Goal: Information Seeking & Learning: Learn about a topic

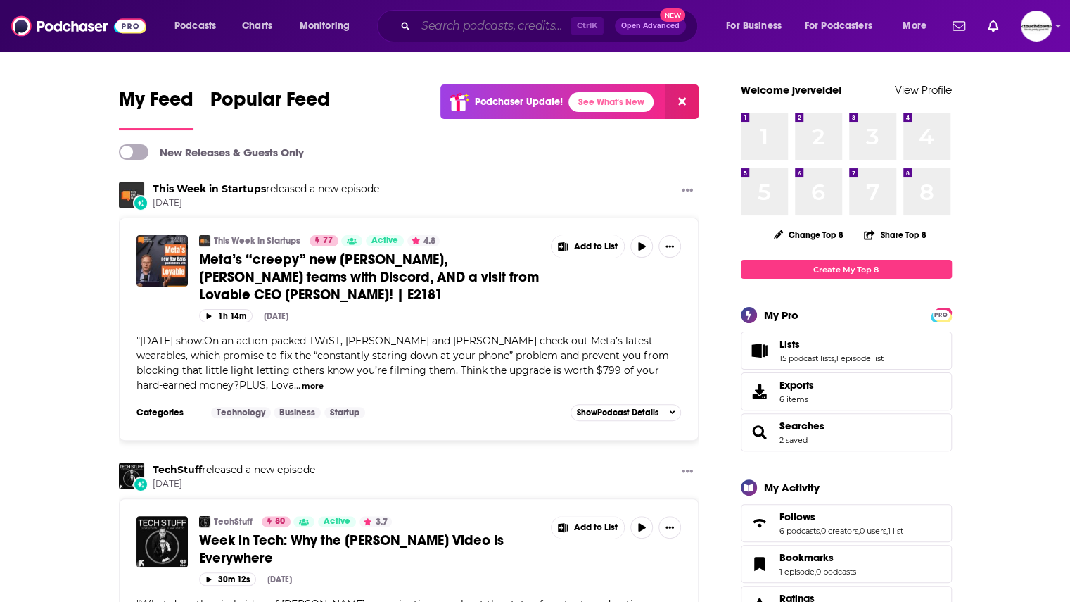
click at [494, 20] on input "Search podcasts, credits, & more..." at bounding box center [493, 26] width 155 height 23
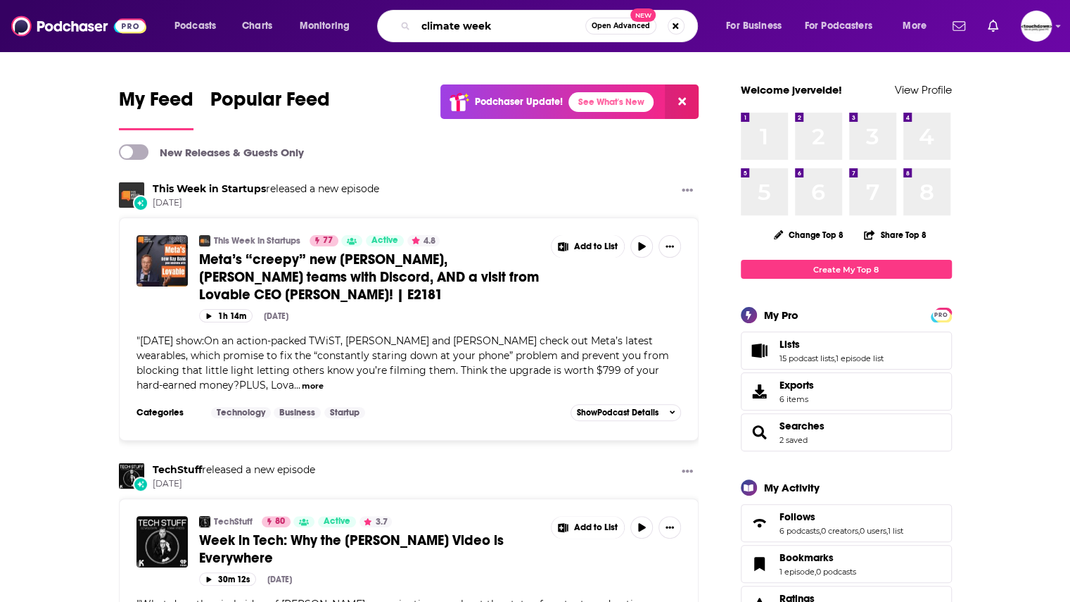
type input "climate week"
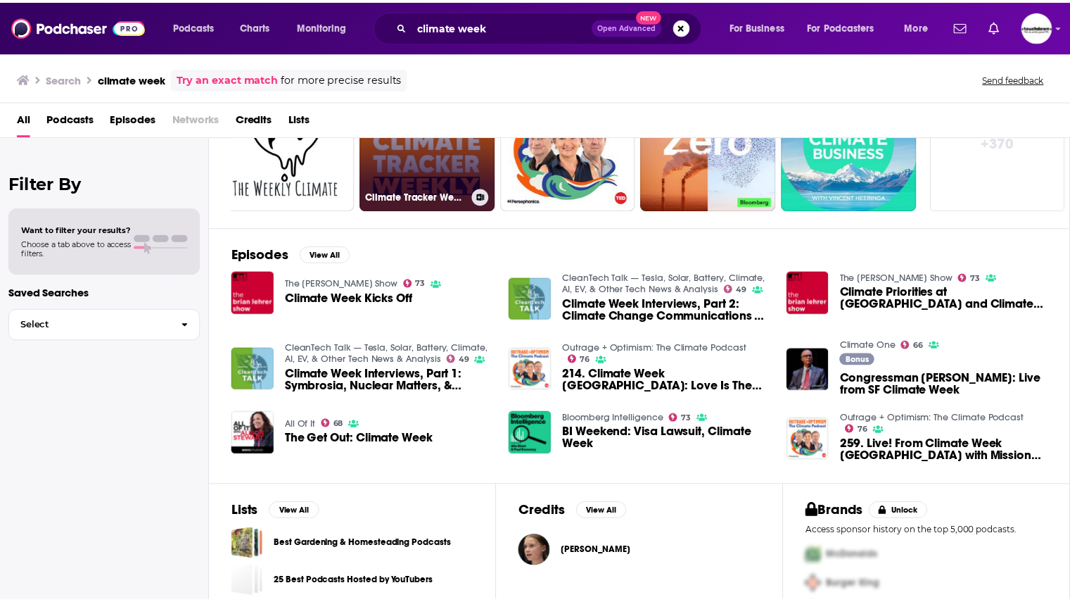
scroll to position [150, 0]
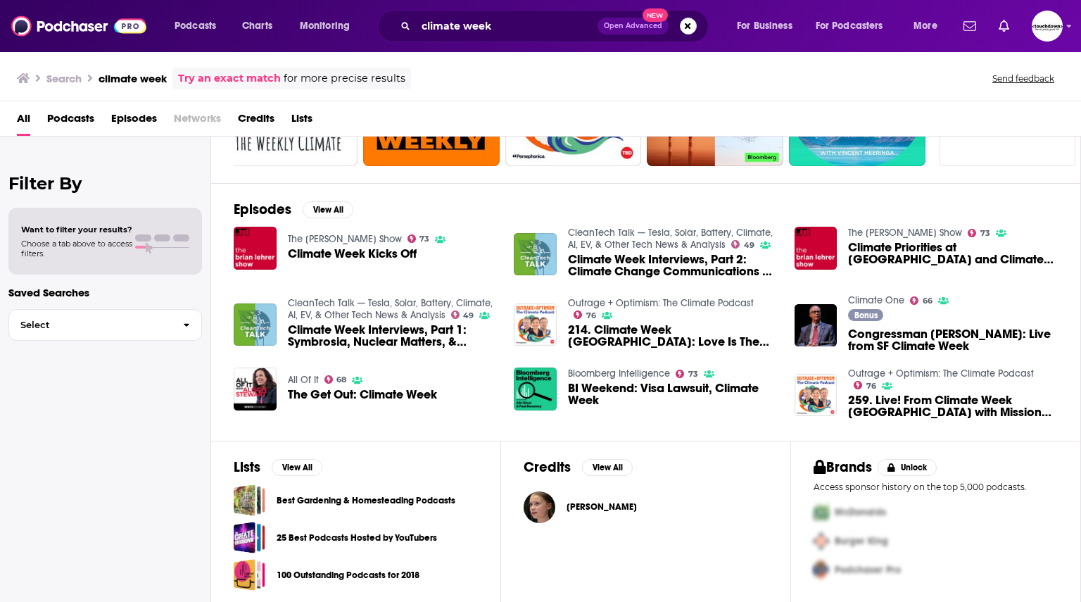
click at [350, 251] on span "Climate Week Kicks Off" at bounding box center [352, 254] width 129 height 12
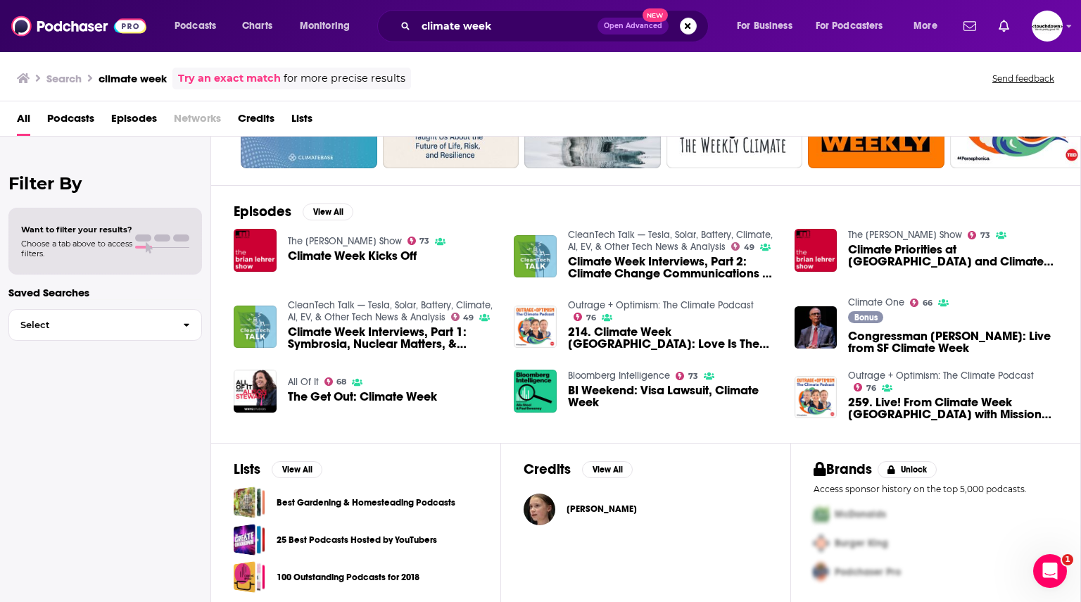
scroll to position [150, 0]
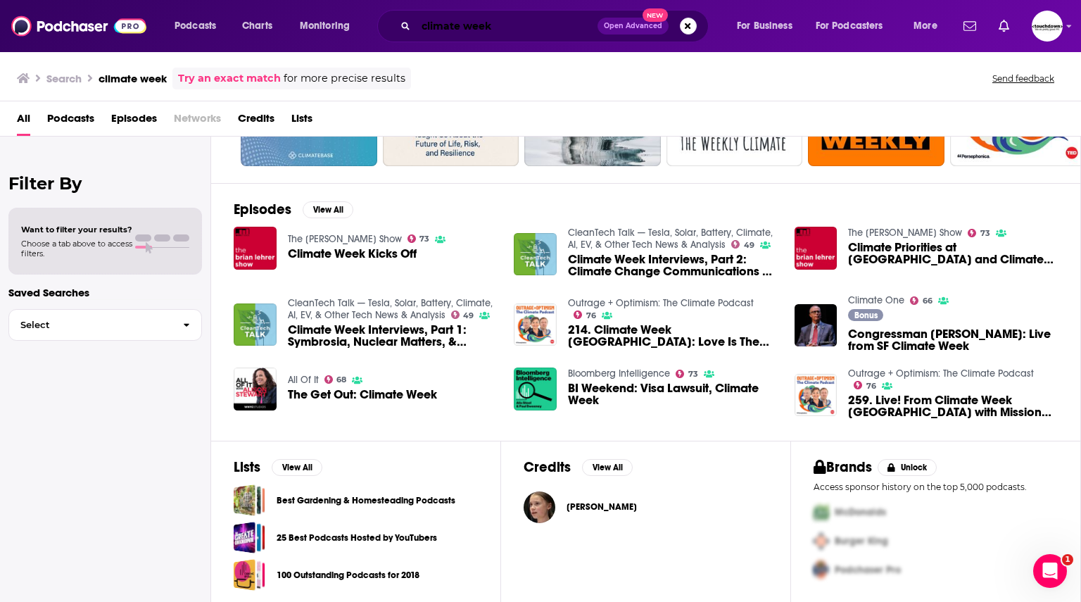
click at [485, 30] on input "climate week" at bounding box center [507, 26] width 182 height 23
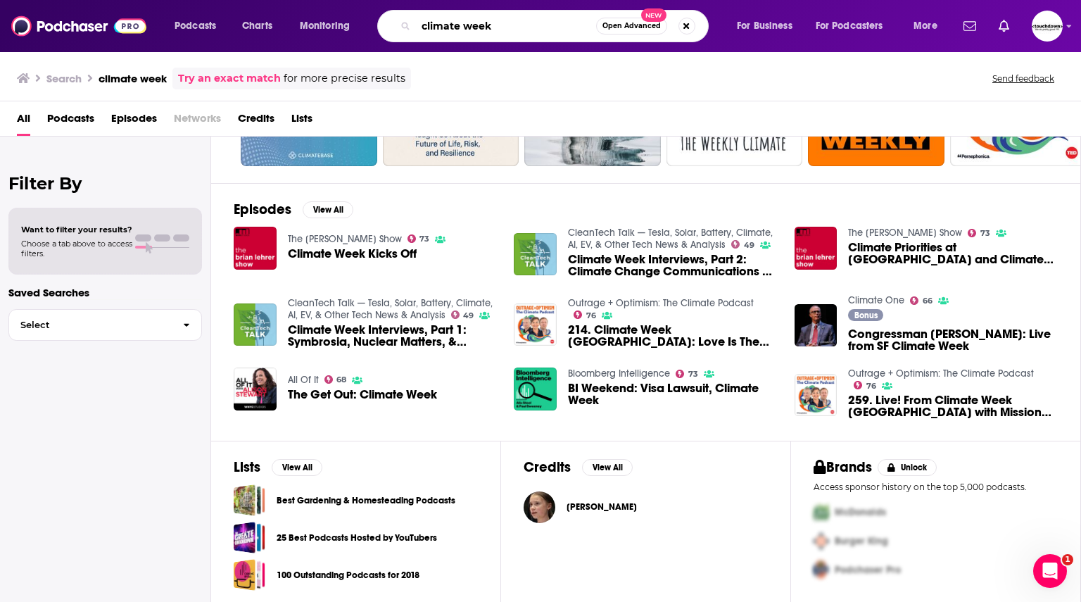
click at [485, 30] on input "climate week" at bounding box center [506, 26] width 180 height 23
type input "sustainability"
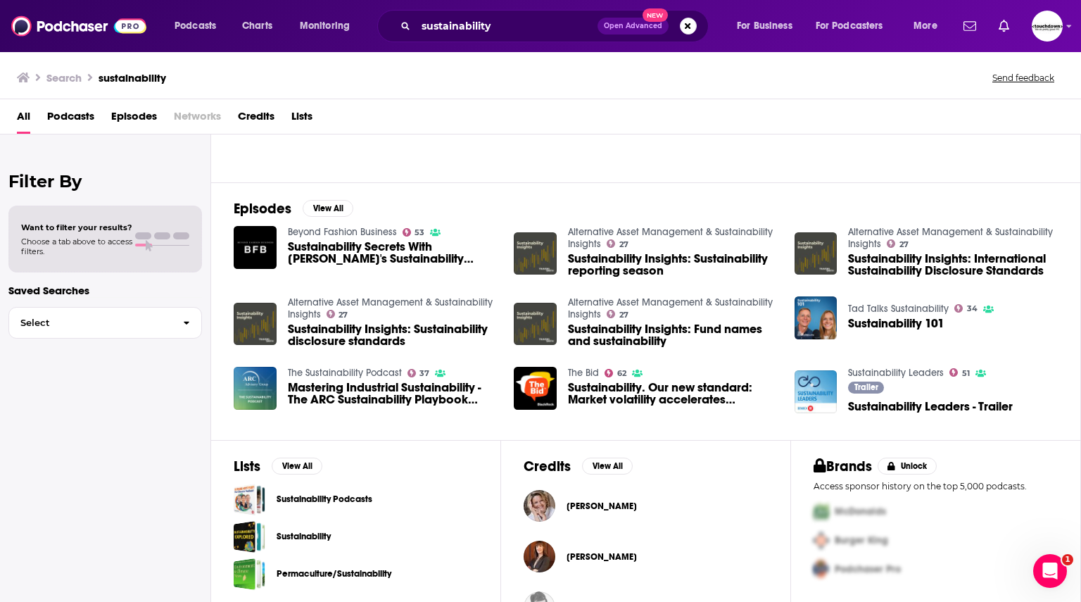
scroll to position [274, 0]
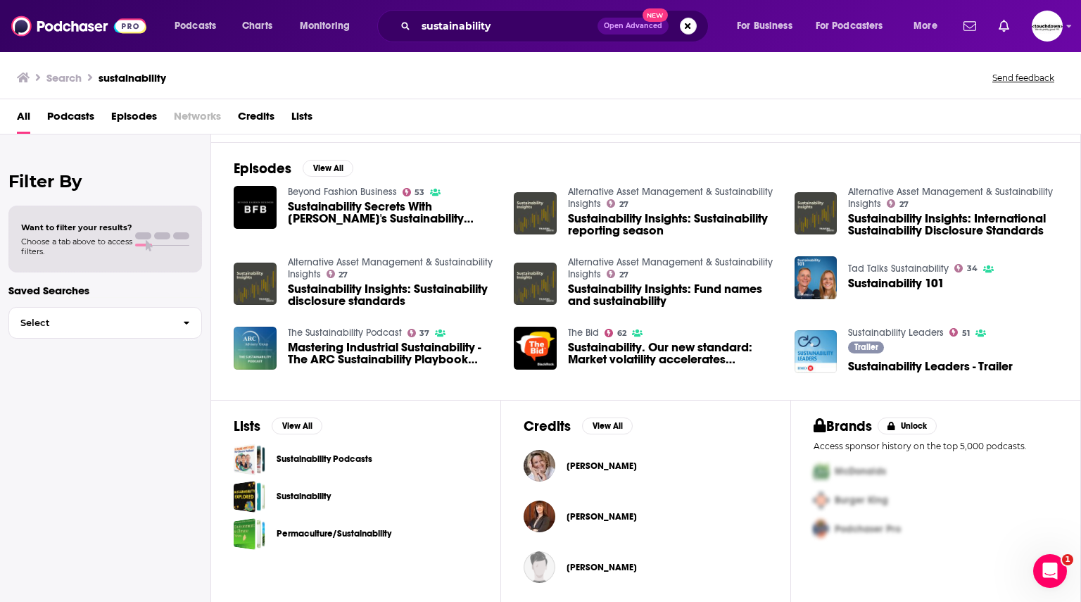
click at [300, 493] on link "Sustainability" at bounding box center [304, 495] width 54 height 15
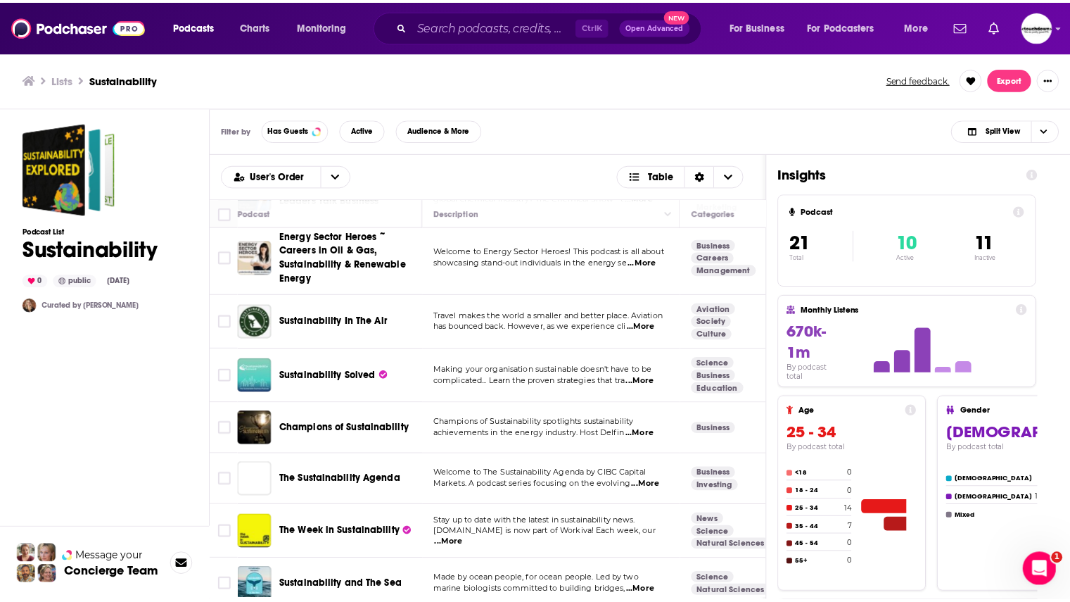
scroll to position [801, 0]
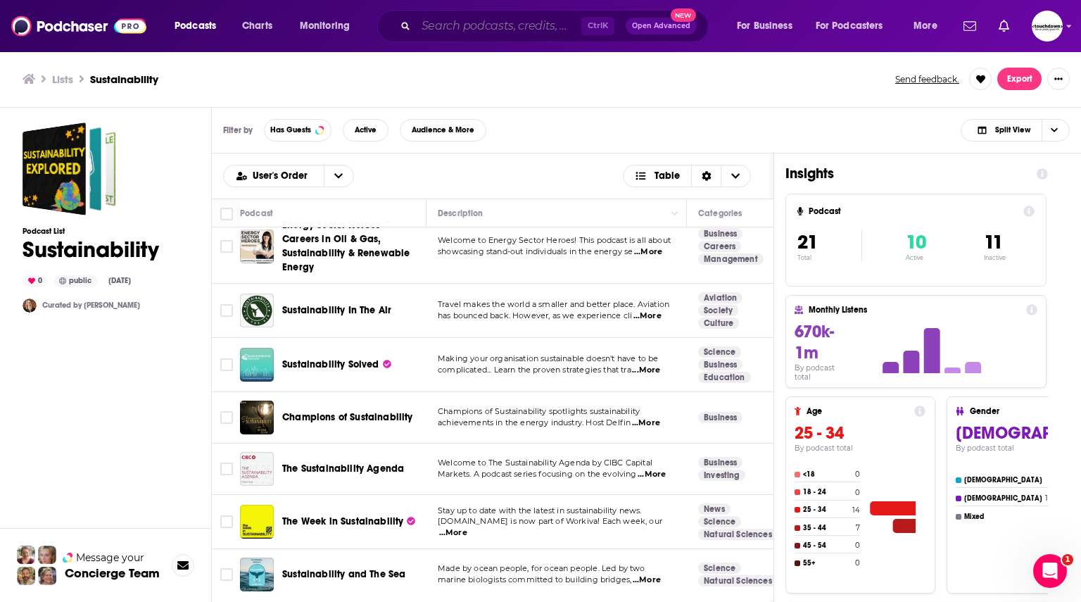
click at [466, 31] on input "Search podcasts, credits, & more..." at bounding box center [498, 26] width 165 height 23
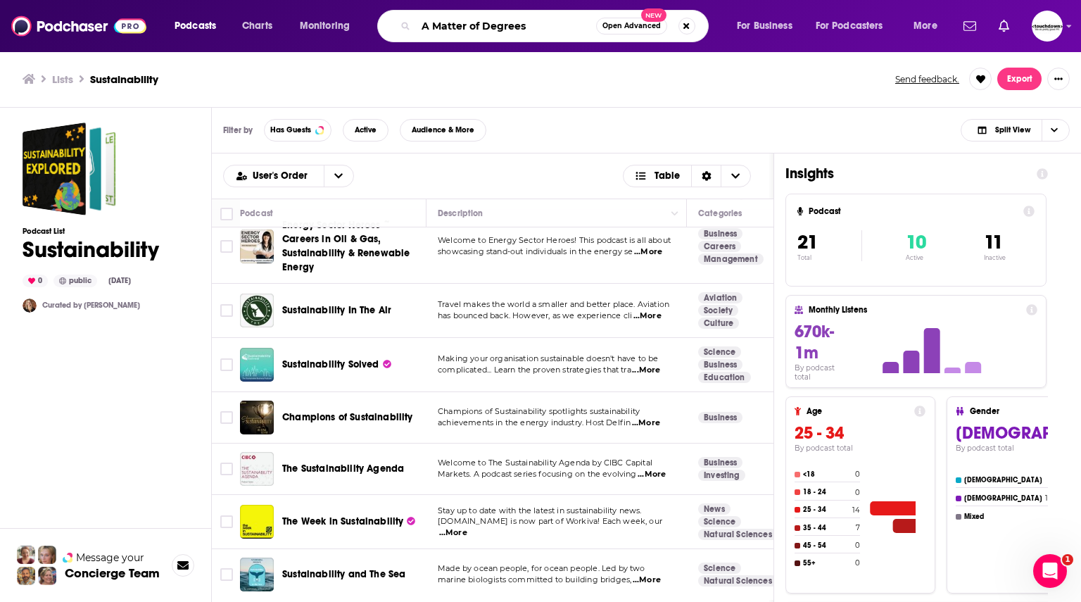
type input "A Matter of Degrees"
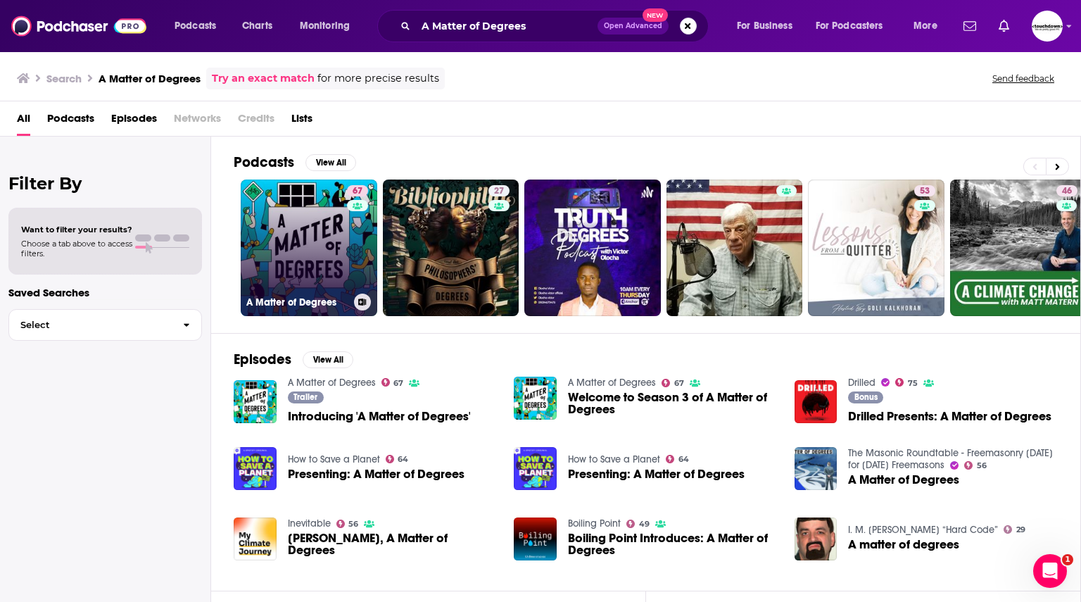
click at [309, 239] on link "67 A Matter of Degrees" at bounding box center [309, 247] width 137 height 137
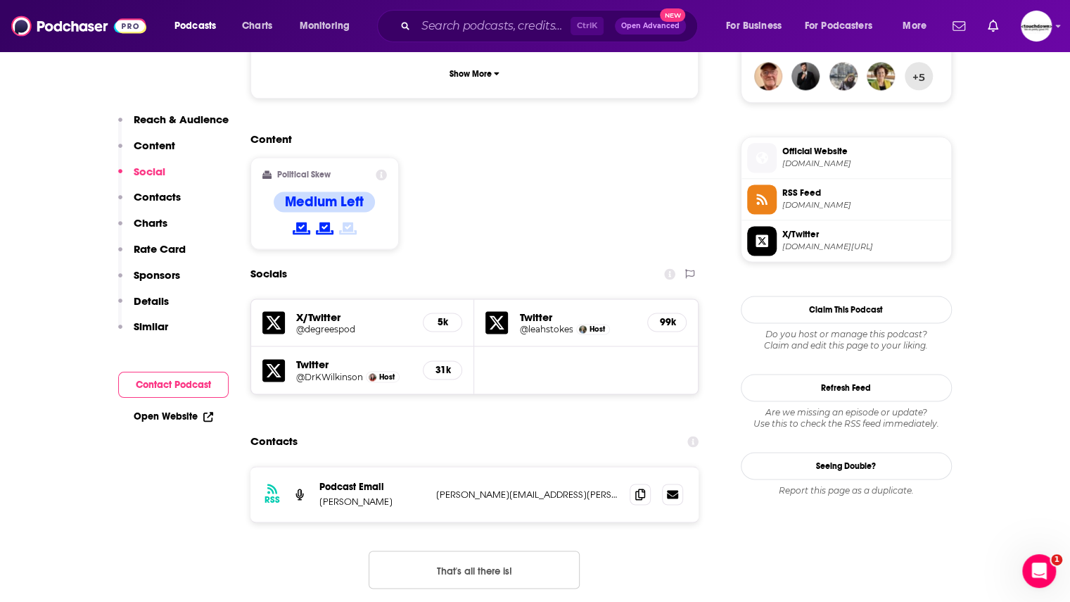
scroll to position [1063, 0]
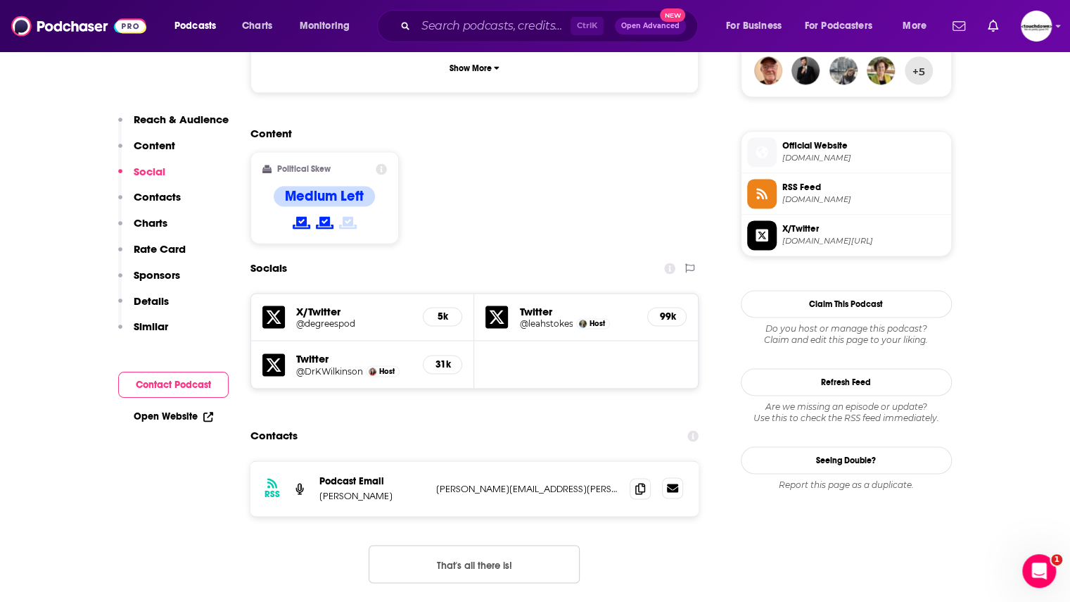
click at [673, 477] on link at bounding box center [672, 487] width 21 height 21
click at [644, 482] on icon at bounding box center [640, 487] width 10 height 11
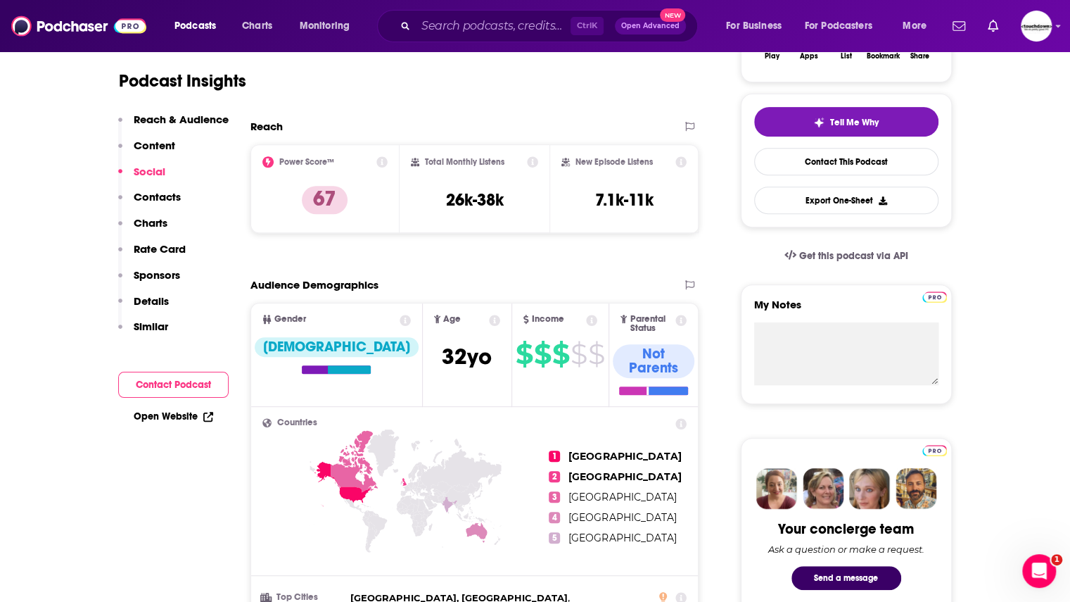
scroll to position [0, 0]
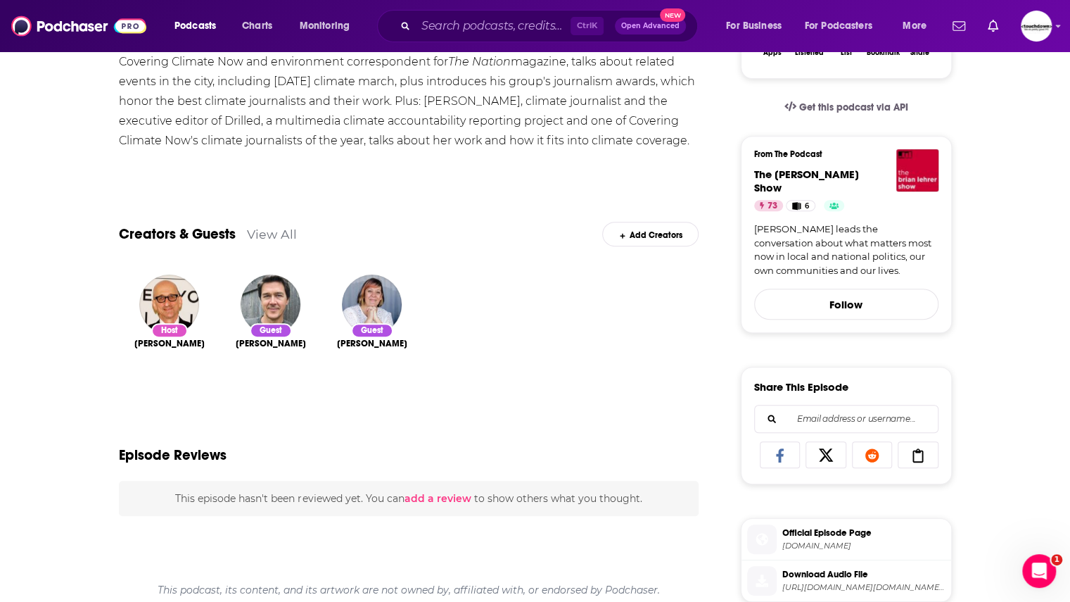
scroll to position [301, 0]
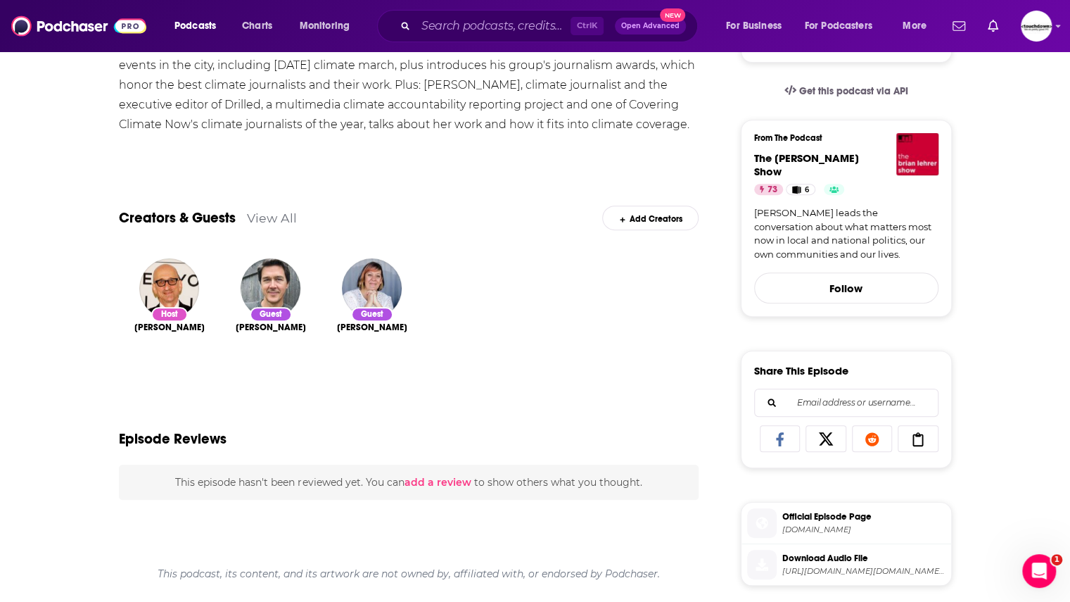
click at [561, 112] on div "In honor of Climate Week, Mark Hertsgaard, executive director of the global med…" at bounding box center [409, 75] width 580 height 118
click at [576, 115] on div "In honor of Climate Week, Mark Hertsgaard, executive director of the global med…" at bounding box center [409, 75] width 580 height 118
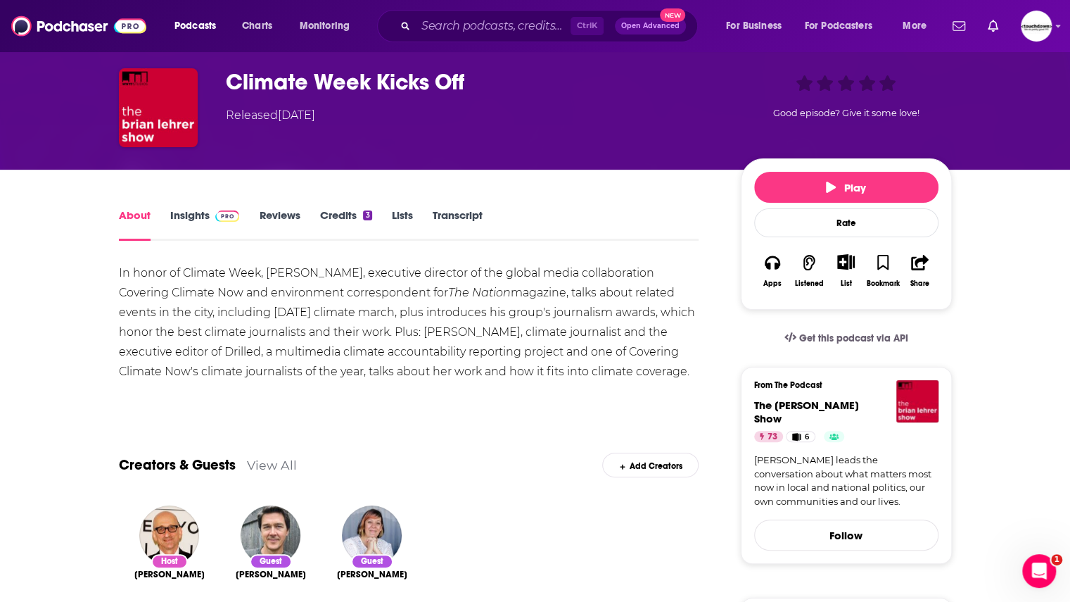
scroll to position [55, 0]
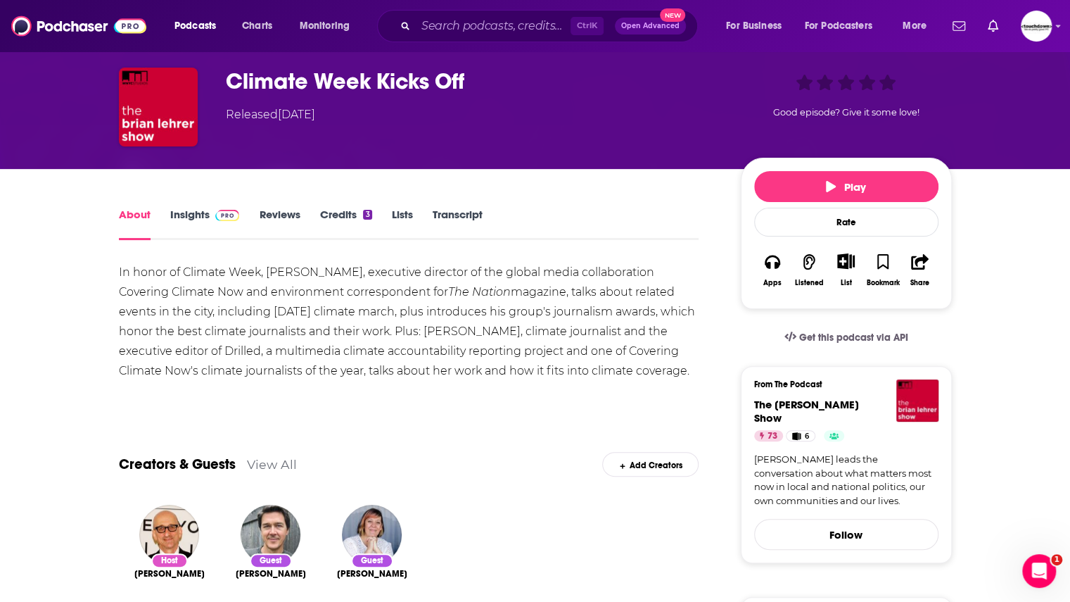
click at [180, 219] on link "Insights" at bounding box center [205, 224] width 70 height 32
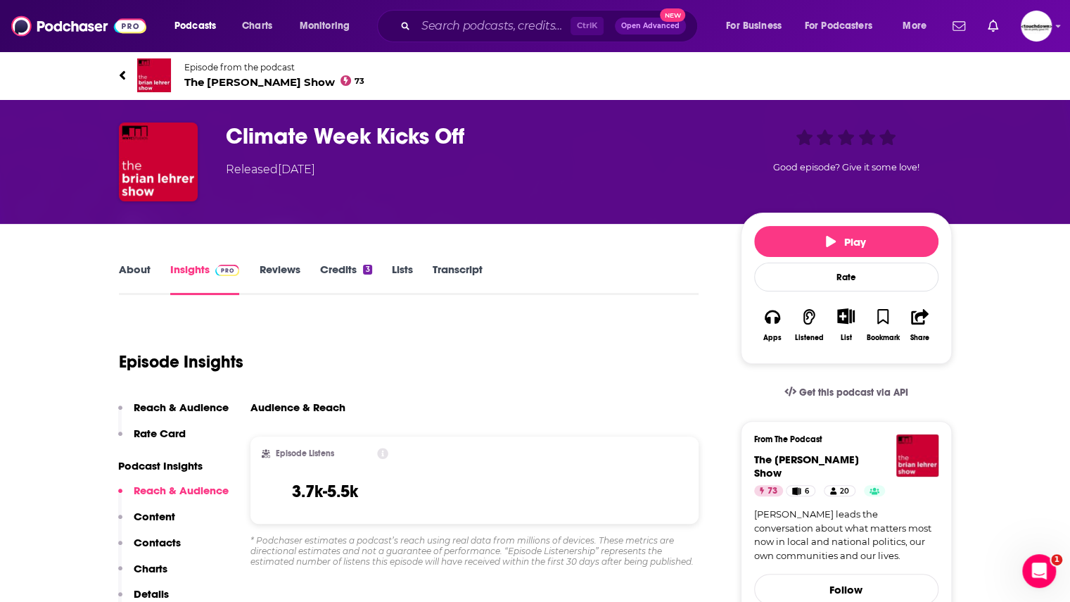
click at [284, 270] on link "Reviews" at bounding box center [279, 278] width 41 height 32
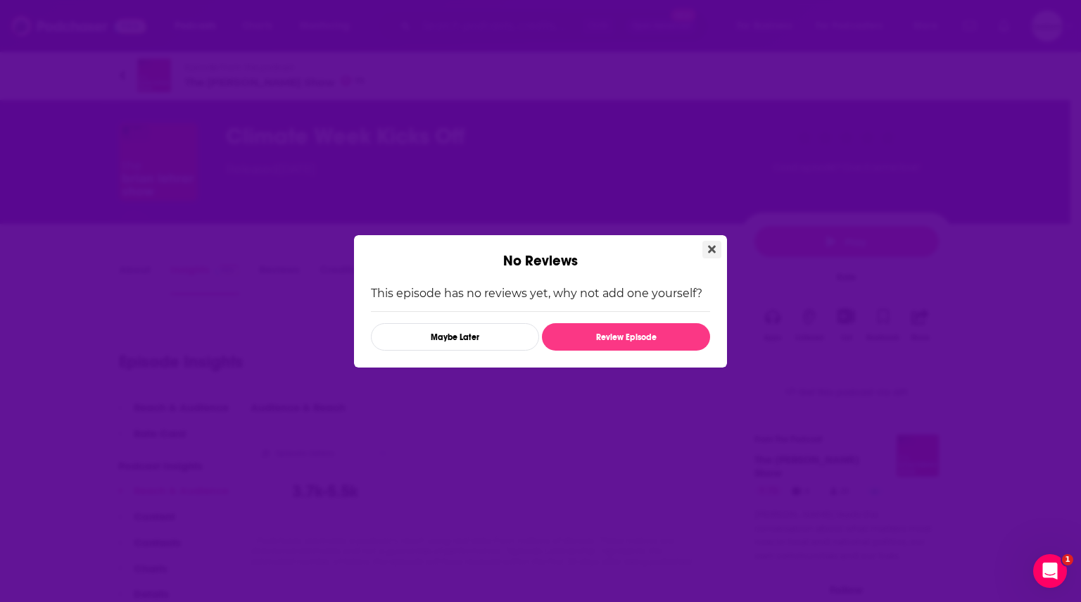
click at [709, 252] on icon "Close" at bounding box center [712, 249] width 8 height 8
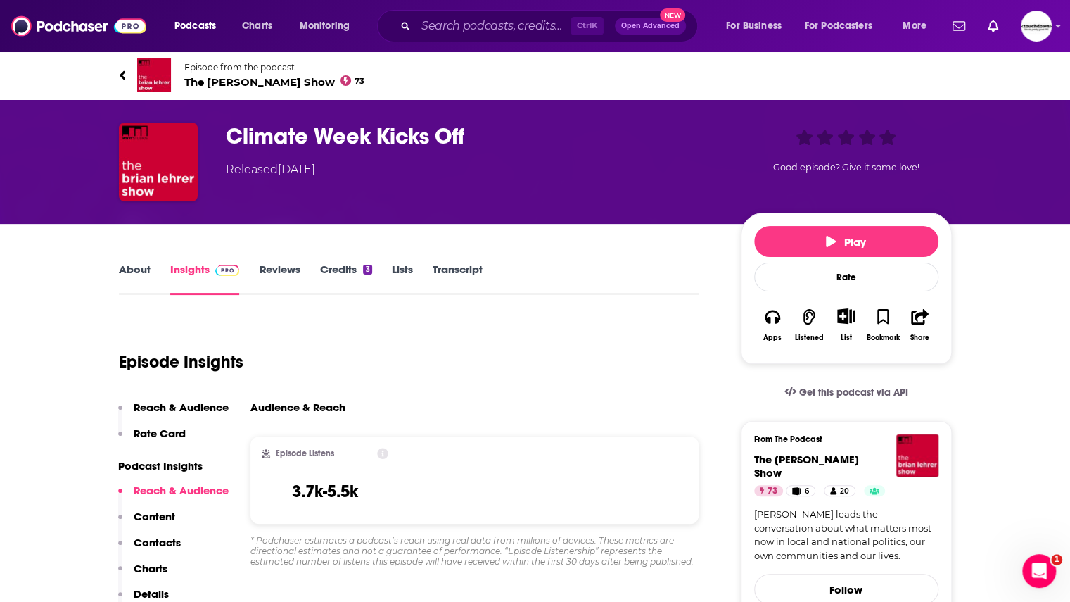
click at [140, 267] on link "About" at bounding box center [135, 278] width 32 height 32
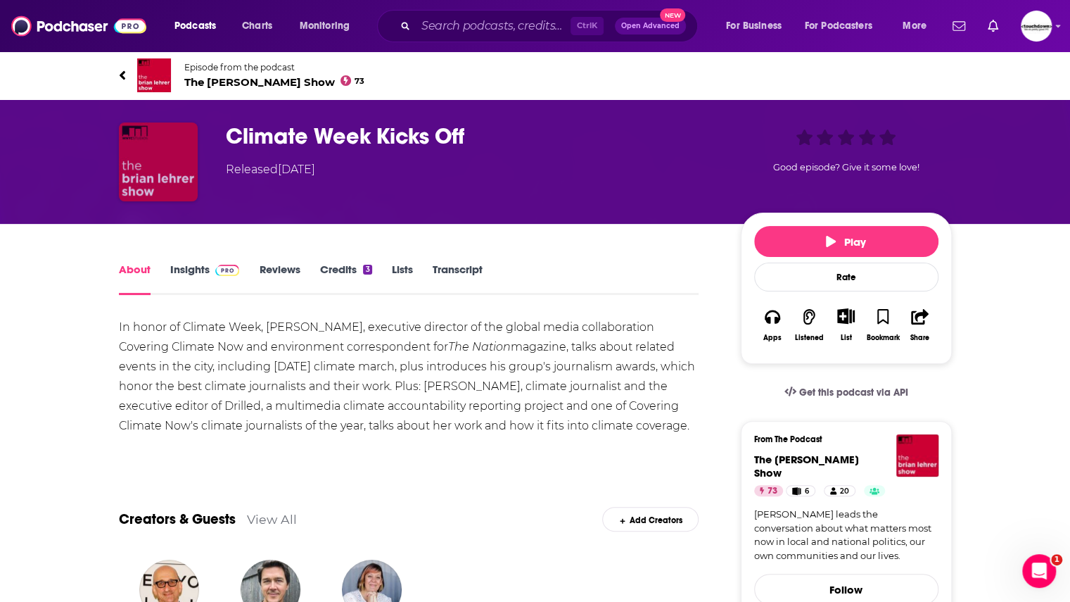
click at [170, 177] on img "Climate Week Kicks Off" at bounding box center [158, 161] width 79 height 79
click at [236, 82] on span "The Brian Lehrer Show 73" at bounding box center [274, 81] width 181 height 13
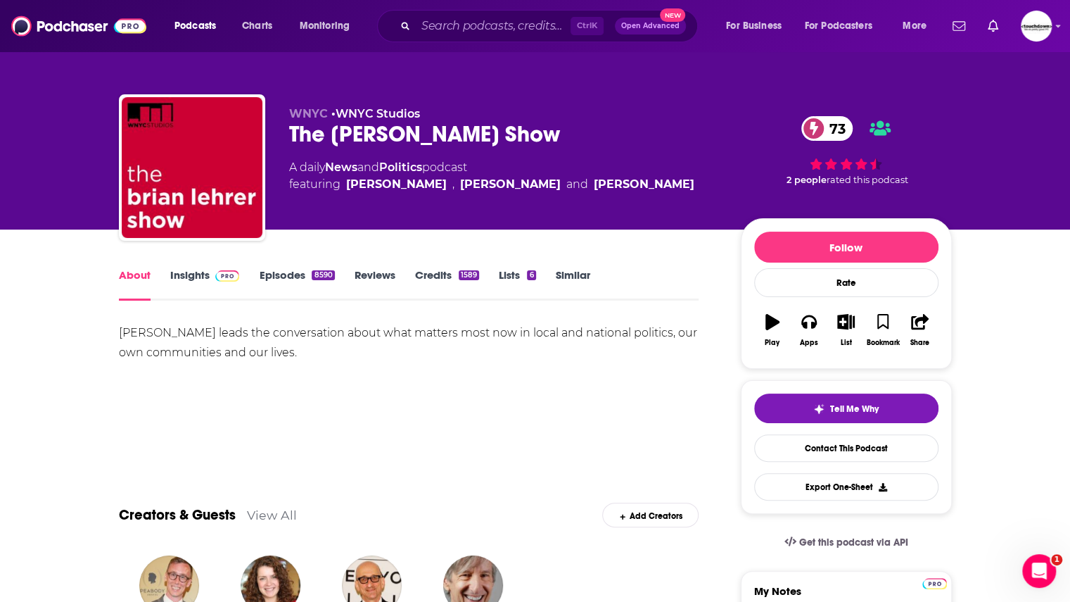
click at [191, 281] on link "Insights" at bounding box center [205, 284] width 70 height 32
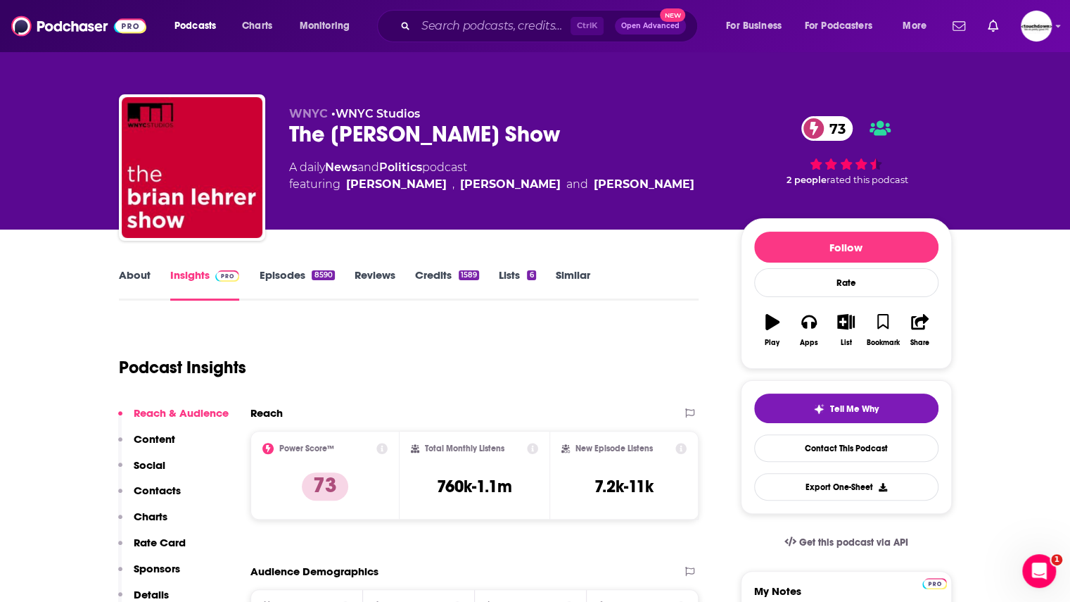
click at [137, 288] on link "About" at bounding box center [135, 284] width 32 height 32
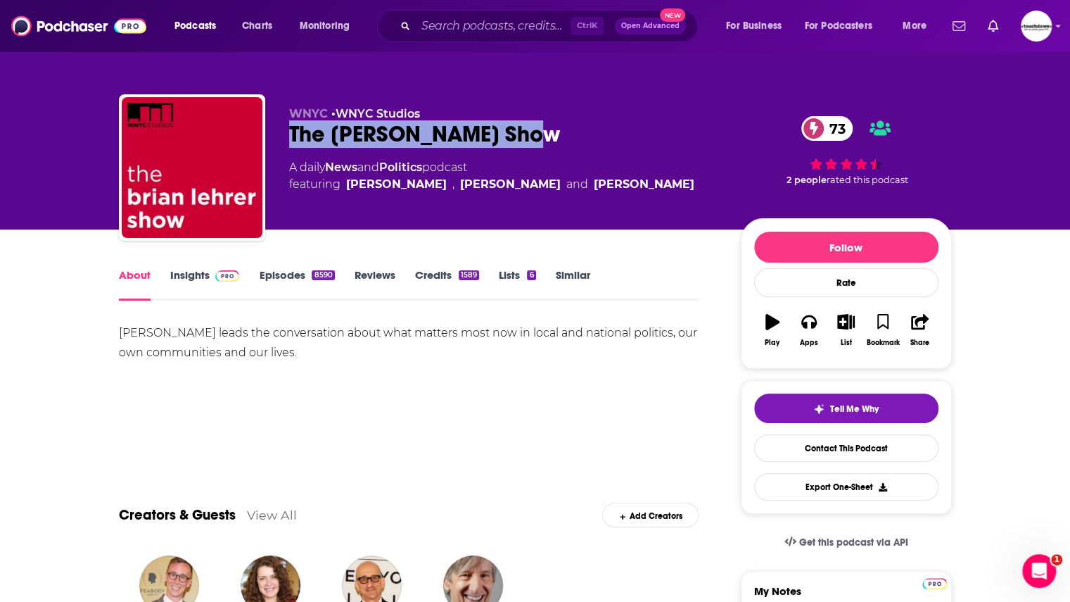
drag, startPoint x: 518, startPoint y: 135, endPoint x: 290, endPoint y: 139, distance: 228.0
click at [290, 139] on div "The Brian Lehrer Show 73" at bounding box center [503, 133] width 429 height 27
copy h1 "The Brian Lehrer Show"
click at [187, 275] on link "Insights" at bounding box center [205, 284] width 70 height 32
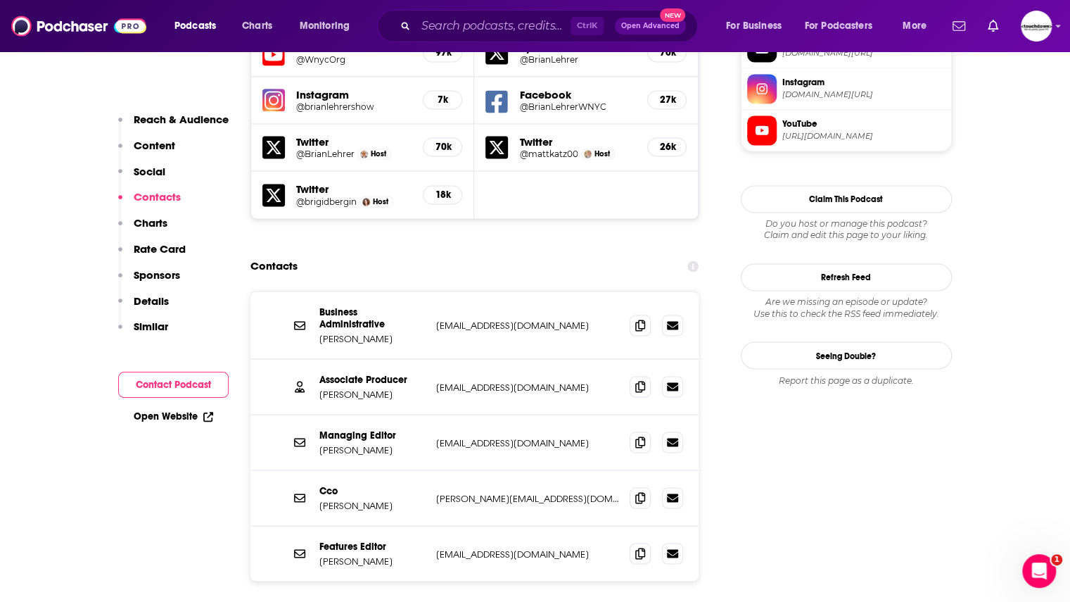
scroll to position [1292, 0]
click at [637, 381] on icon at bounding box center [640, 386] width 10 height 11
click at [643, 319] on icon at bounding box center [640, 324] width 10 height 11
drag, startPoint x: 410, startPoint y: 262, endPoint x: 311, endPoint y: 265, distance: 99.3
click at [311, 292] on div "Business Administrative Jonathan Schwartz jschwartz@wnyc.org jschwartz@wnyc.org" at bounding box center [474, 326] width 449 height 68
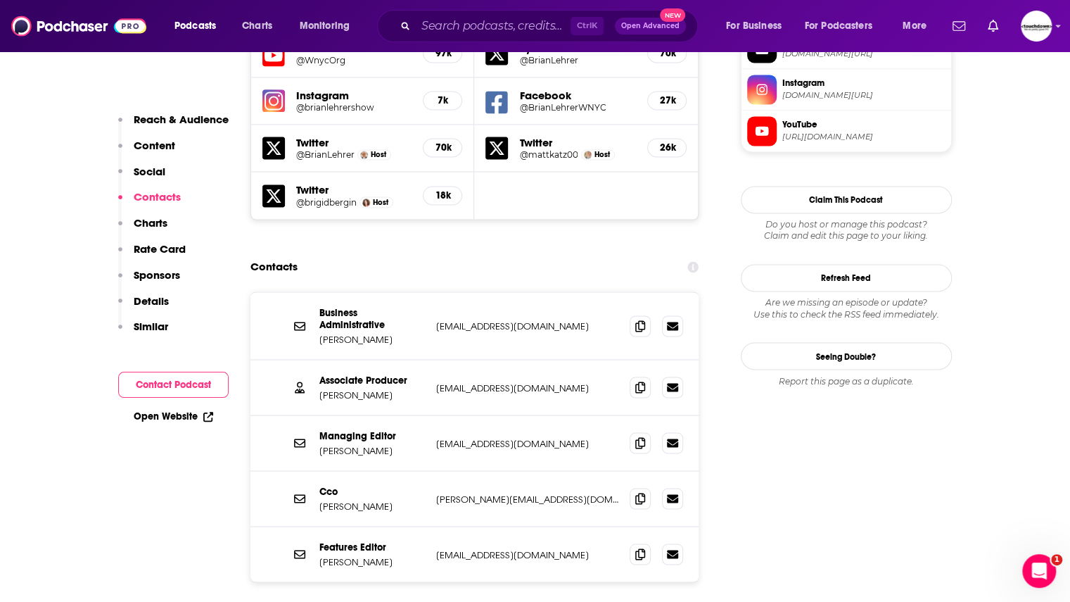
copy p "Jonathan Schwartz"
drag, startPoint x: 406, startPoint y: 321, endPoint x: 314, endPoint y: 322, distance: 92.2
click at [314, 360] on div "Associate Producer Mary Steffenhagen msteffenhagen@wnyc.org msteffenhagen@wnyc.…" at bounding box center [474, 388] width 449 height 56
copy p "Mary Steffenhagen"
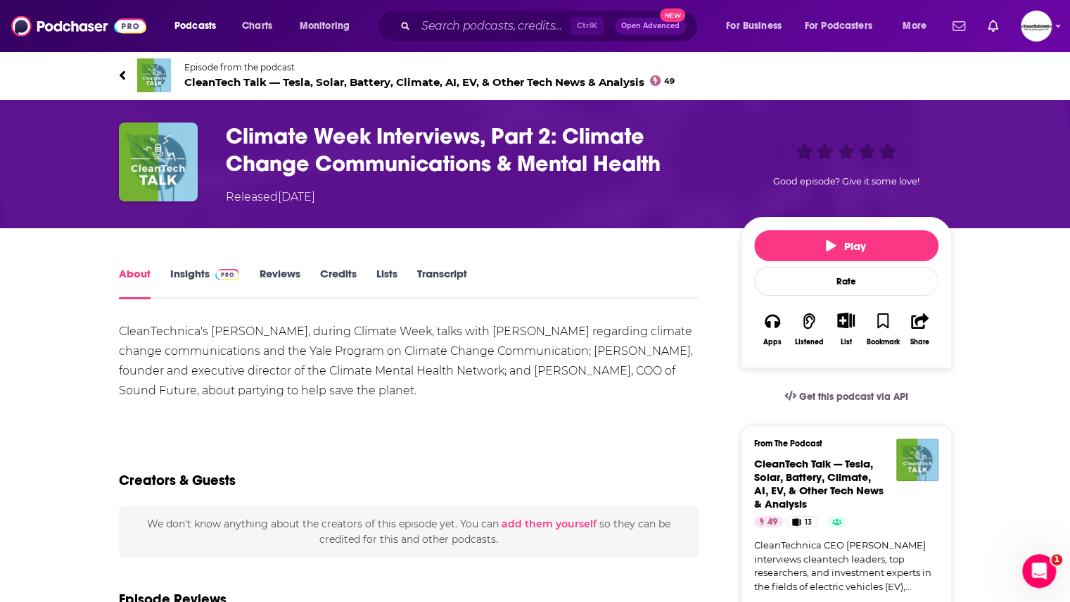
click at [229, 80] on span "CleanTech Talk — Tesla, Solar, Battery, Climate, AI, EV, & Other Tech News & An…" at bounding box center [429, 81] width 491 height 13
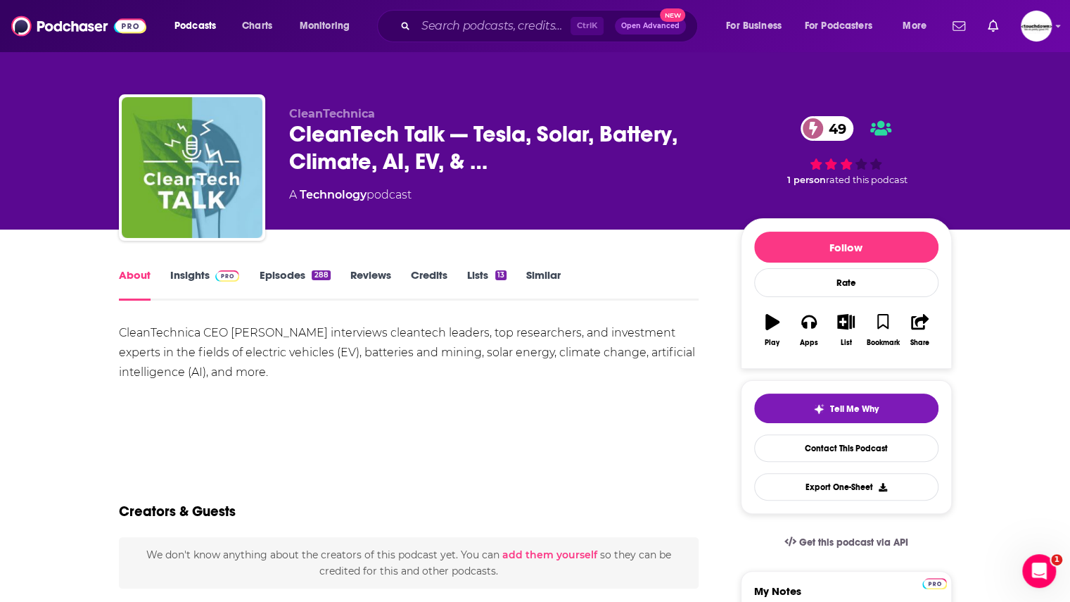
click at [195, 282] on link "Insights" at bounding box center [205, 284] width 70 height 32
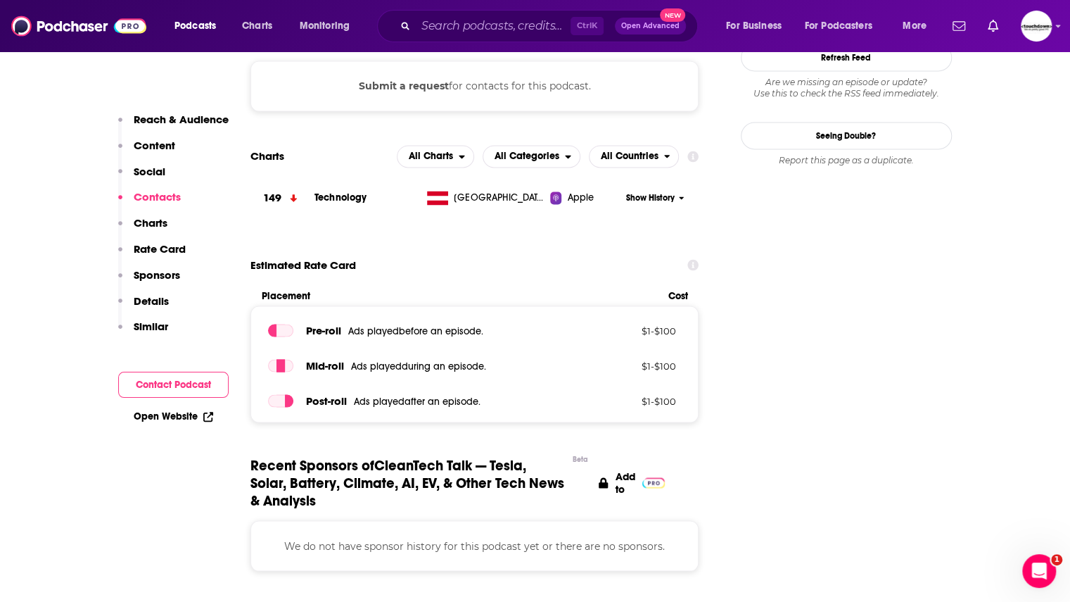
scroll to position [997, 0]
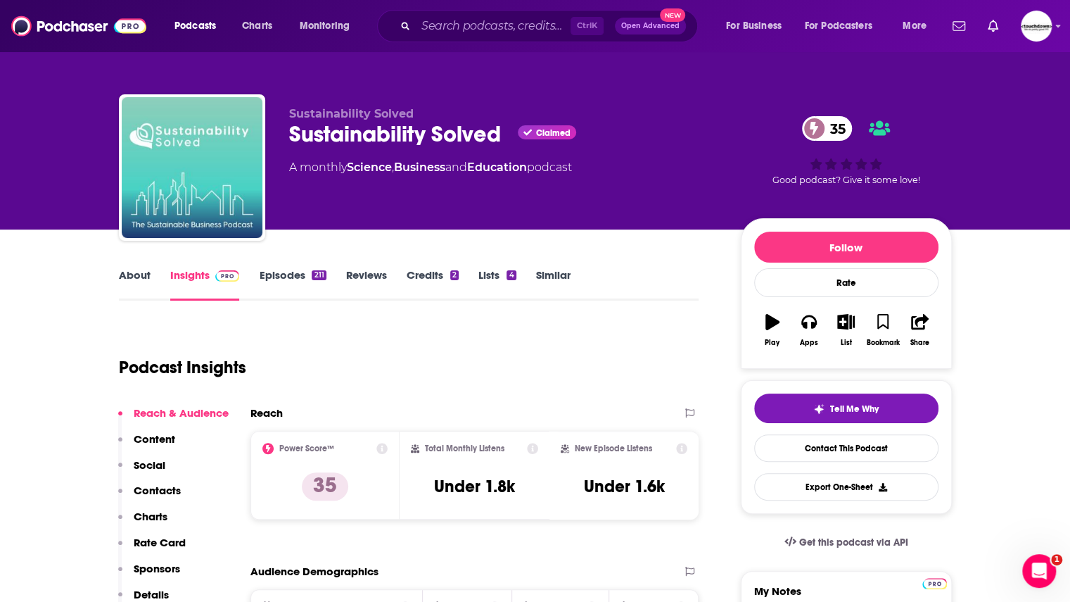
click at [272, 274] on link "Episodes 211" at bounding box center [292, 284] width 67 height 32
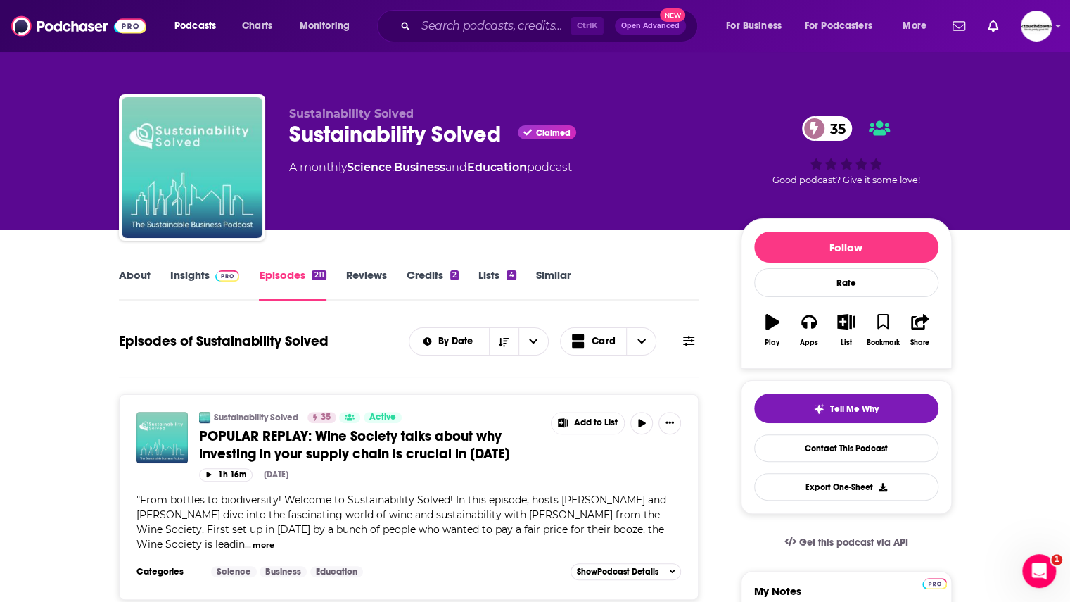
click at [183, 275] on link "Insights" at bounding box center [205, 284] width 70 height 32
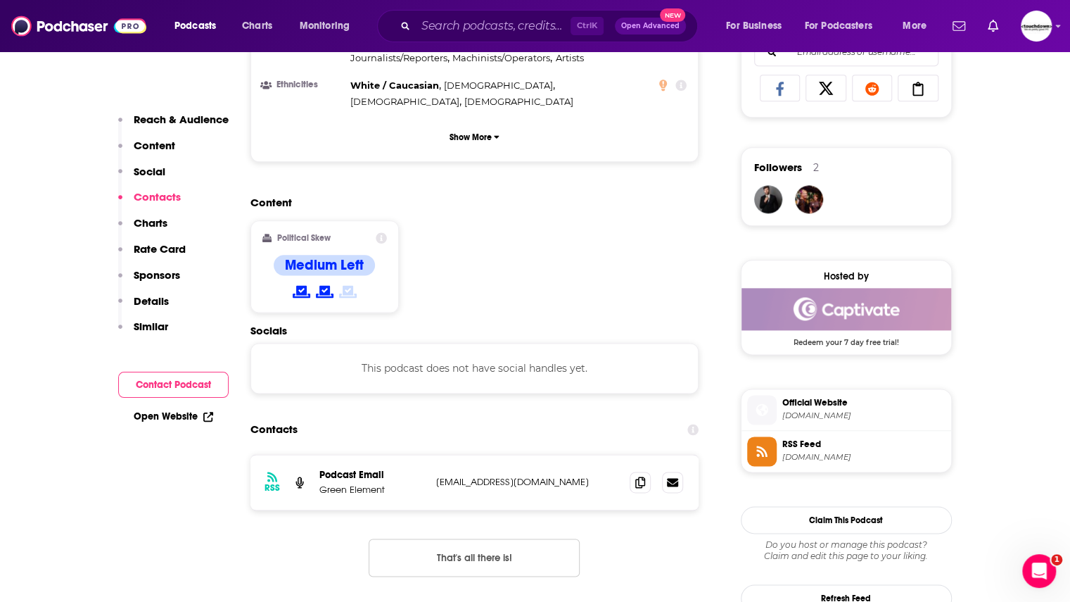
scroll to position [933, 0]
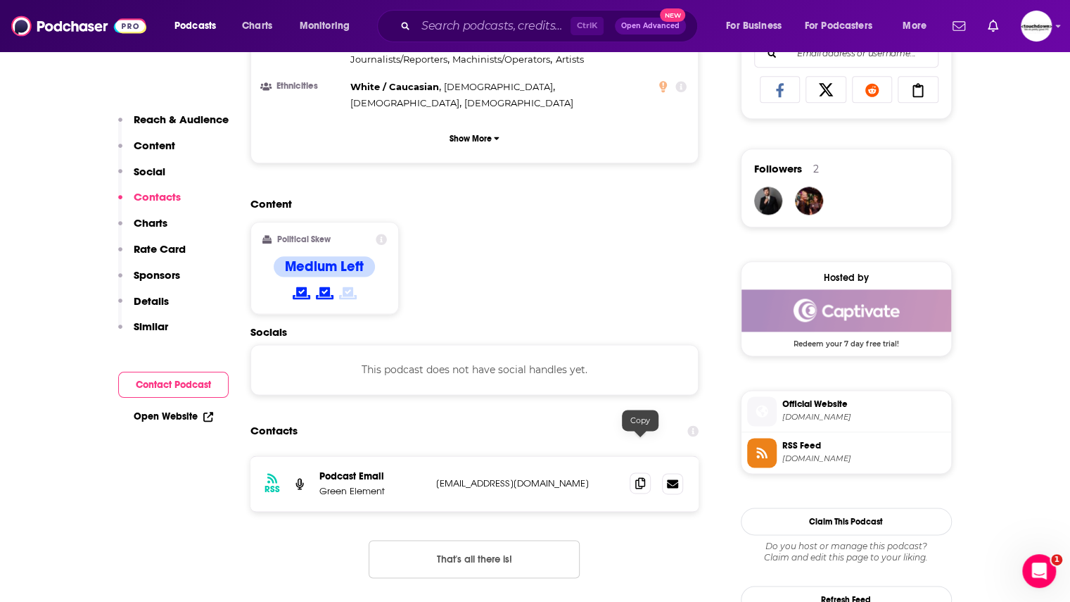
click at [642, 477] on icon at bounding box center [640, 482] width 10 height 11
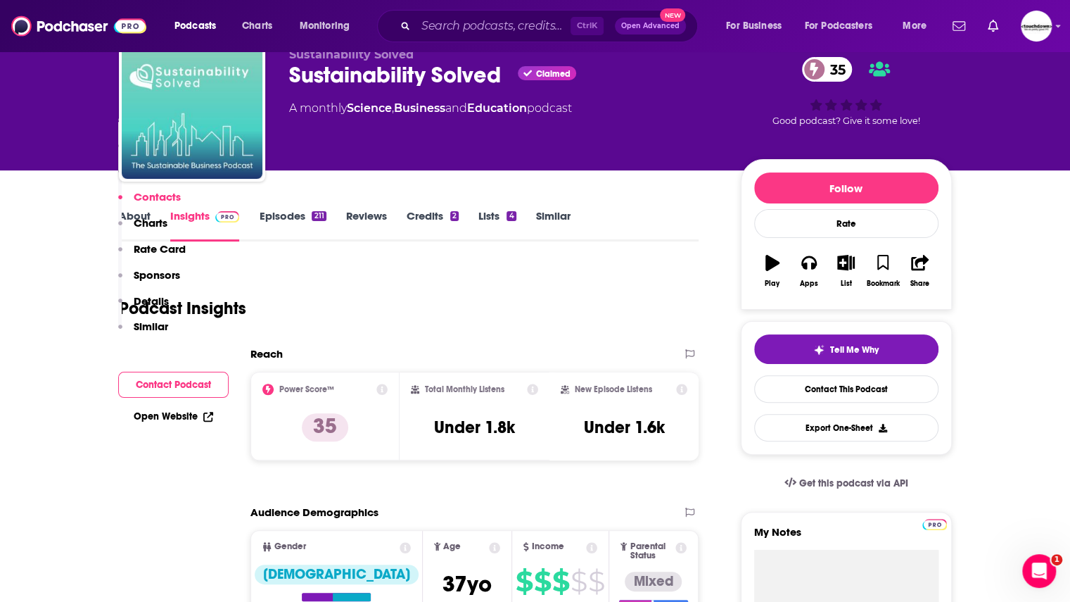
scroll to position [0, 0]
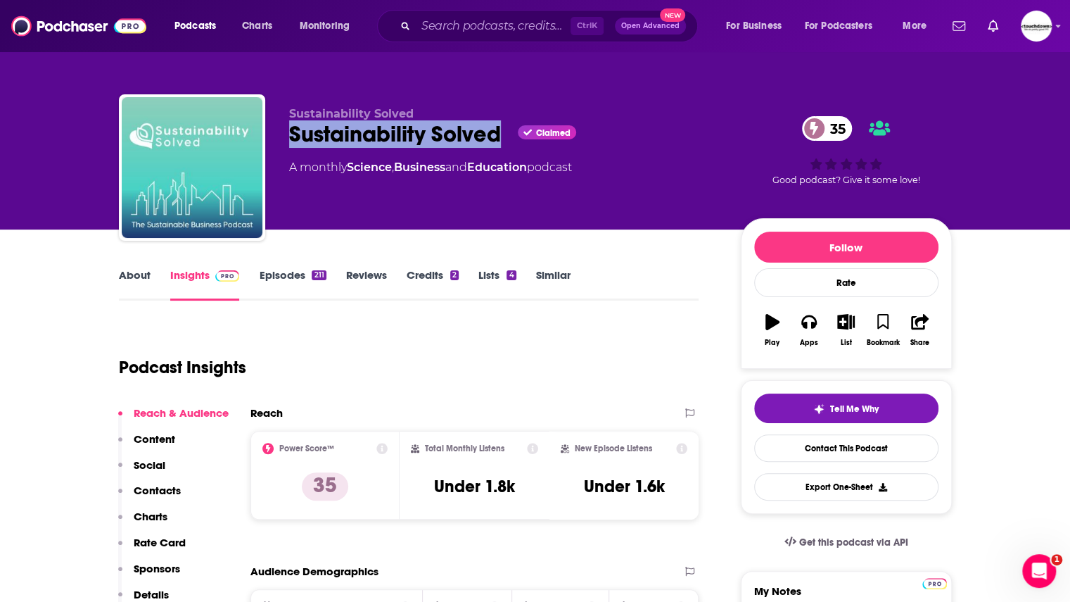
drag, startPoint x: 497, startPoint y: 134, endPoint x: 280, endPoint y: 127, distance: 216.8
click at [280, 127] on div "Sustainability Solved Sustainability Solved Claimed 35 A monthly Science , Busi…" at bounding box center [535, 170] width 833 height 152
copy h2 "Sustainability Solved"
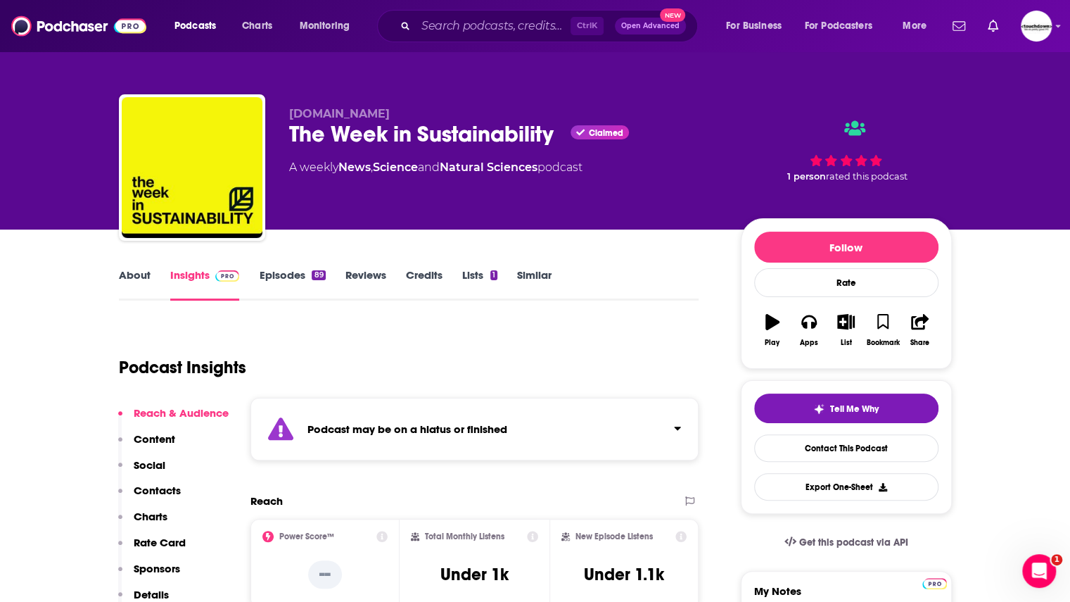
click at [273, 279] on link "Episodes 89" at bounding box center [292, 284] width 66 height 32
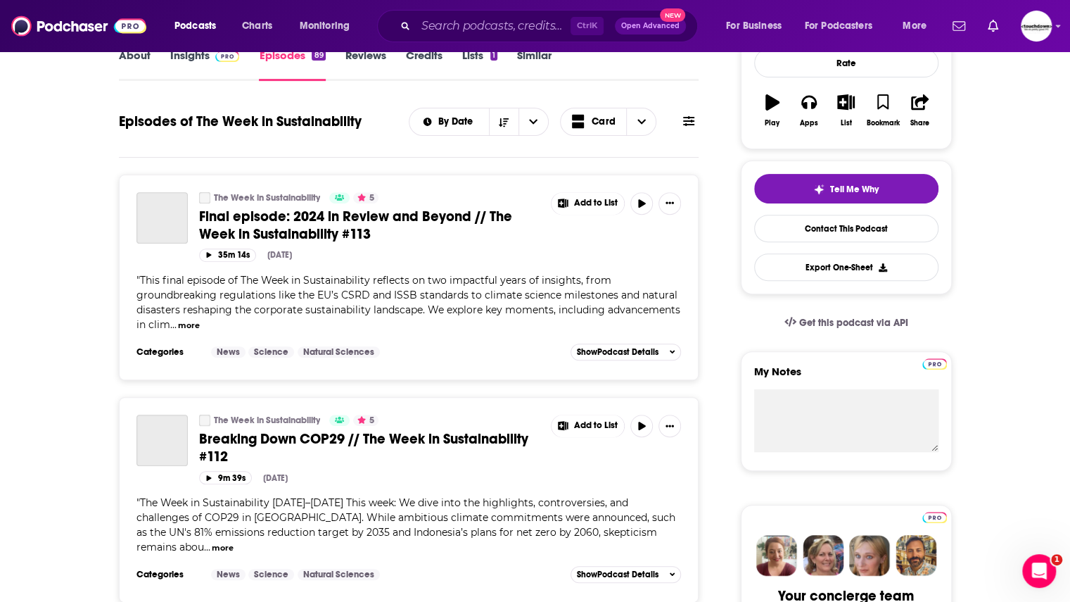
scroll to position [224, 0]
